Goal: Information Seeking & Learning: Find specific fact

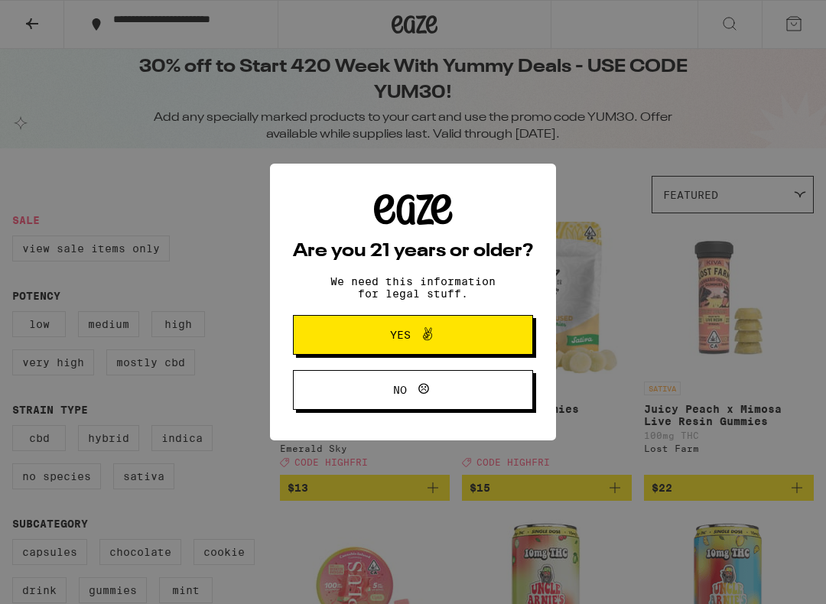
click at [414, 336] on span at bounding box center [424, 335] width 26 height 20
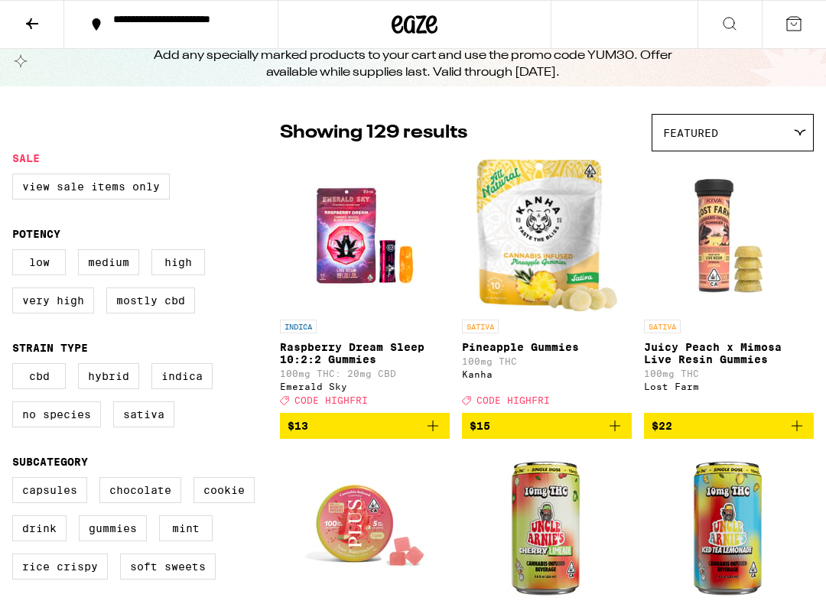
scroll to position [46, 0]
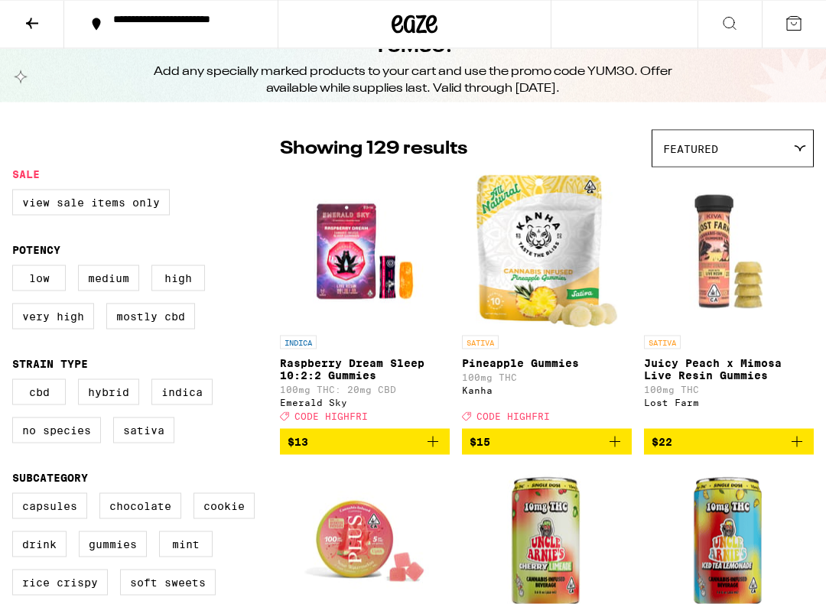
click at [734, 34] on button at bounding box center [730, 25] width 64 height 48
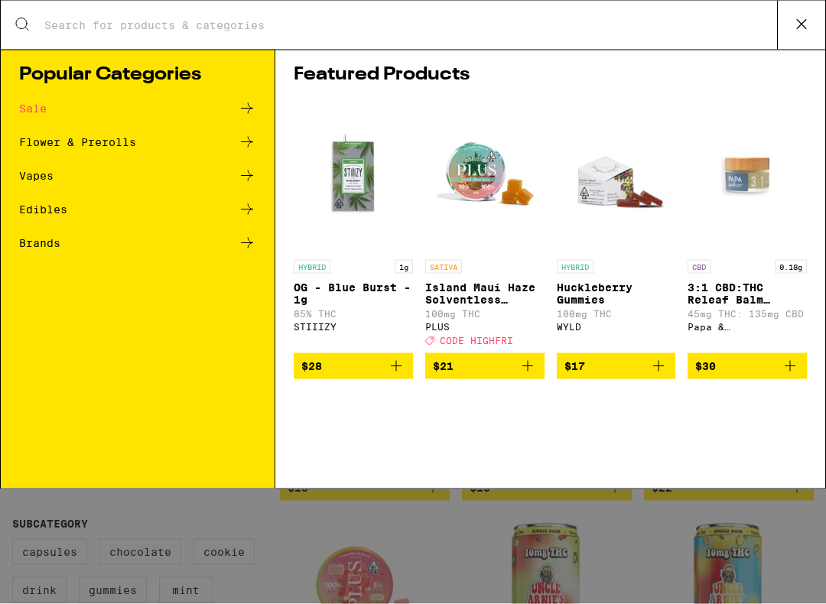
scroll to position [0, 0]
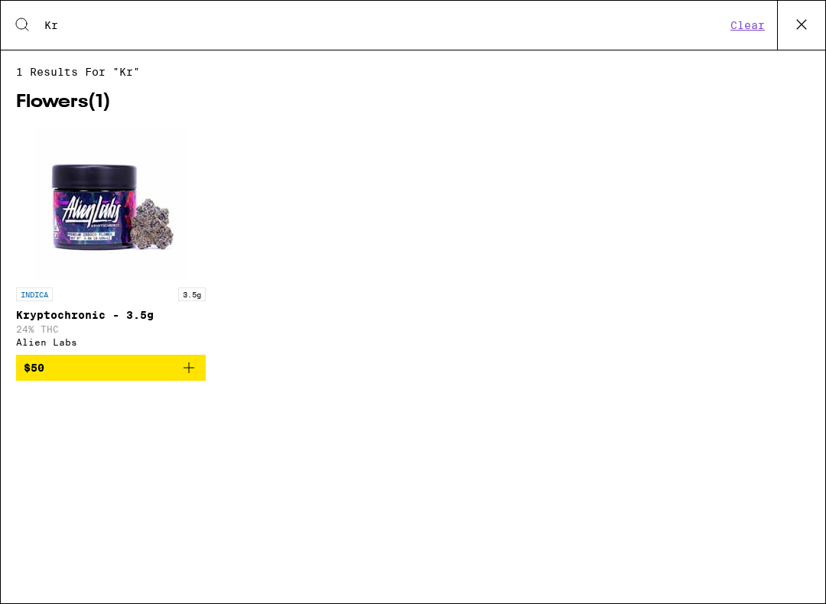
type input "K"
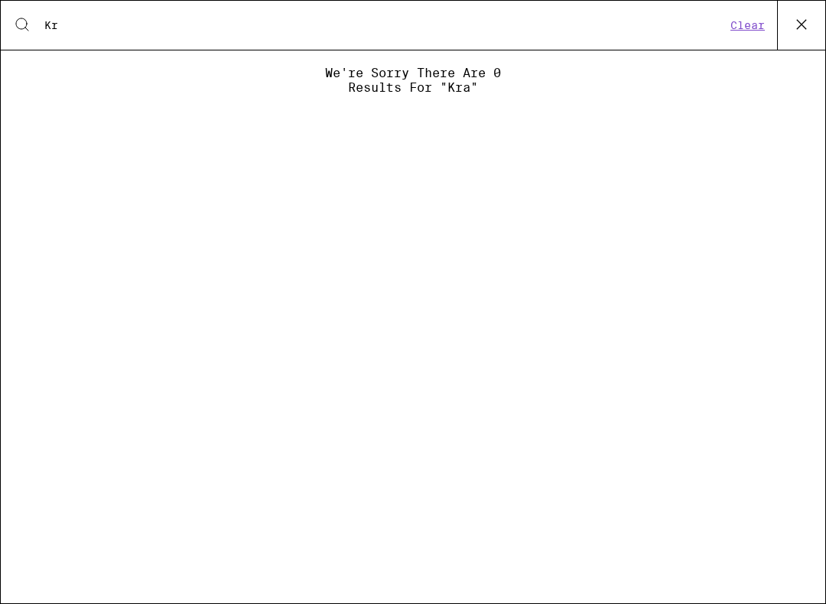
type input "K"
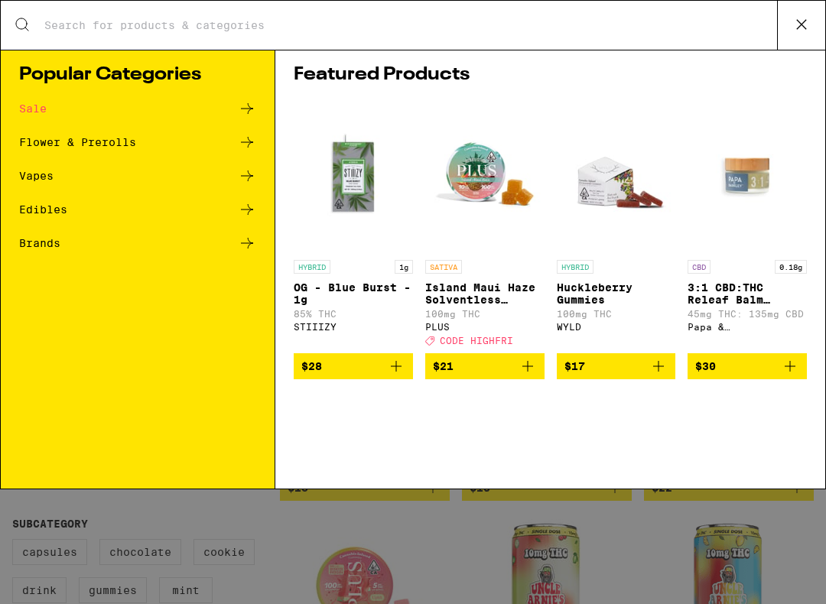
click at [803, 28] on icon at bounding box center [801, 24] width 23 height 23
